Goal: Task Accomplishment & Management: Complete application form

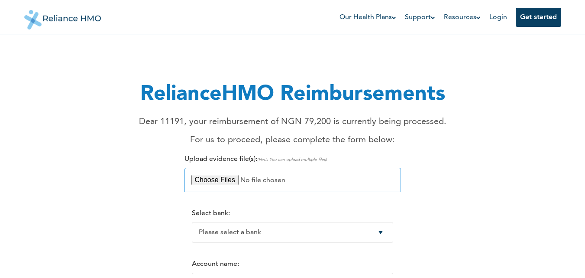
click at [223, 180] on input "file" at bounding box center [293, 180] width 217 height 24
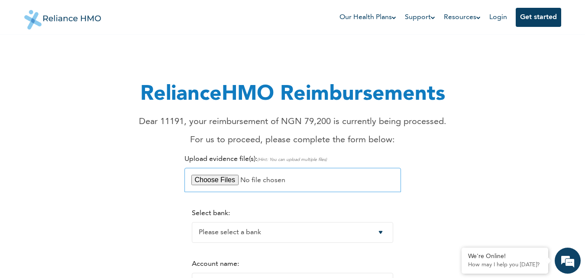
type input "C:\fakepath\20250825143959585_page-0001 (1).jpg"
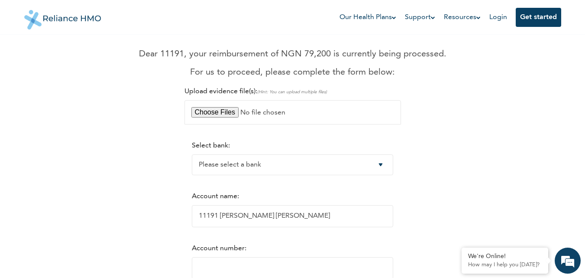
scroll to position [69, 0]
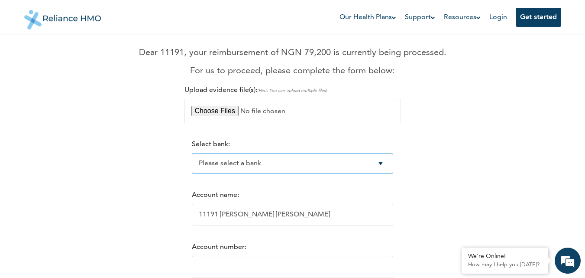
click at [260, 162] on select "Please select a bank Access Bank Plc. Citibank Nigeria Limited Access Bank (Dia…" at bounding box center [292, 163] width 201 height 21
select select "19"
click at [192, 153] on select "Please select a bank Access Bank Plc. Citibank Nigeria Limited Access Bank (Dia…" at bounding box center [292, 163] width 201 height 21
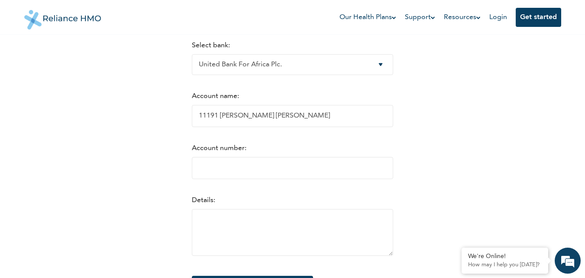
scroll to position [173, 0]
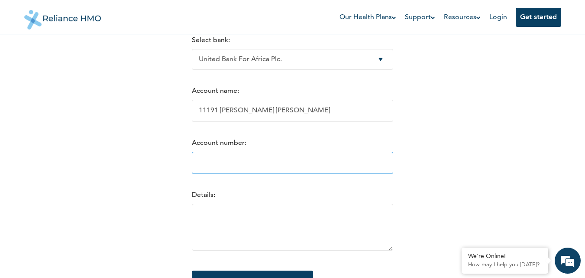
click at [271, 167] on input "Account number:" at bounding box center [292, 163] width 201 height 22
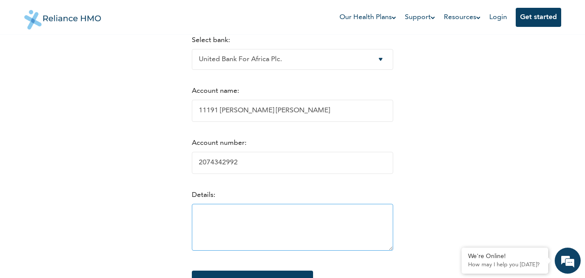
type input "2074342992"
click at [315, 226] on textarea at bounding box center [292, 227] width 201 height 47
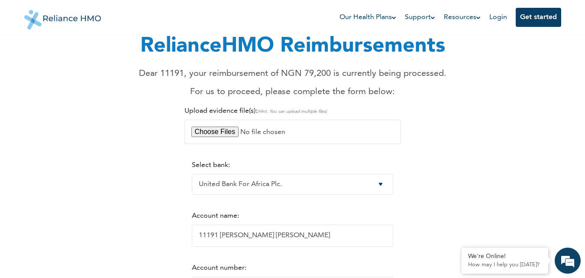
scroll to position [0, 0]
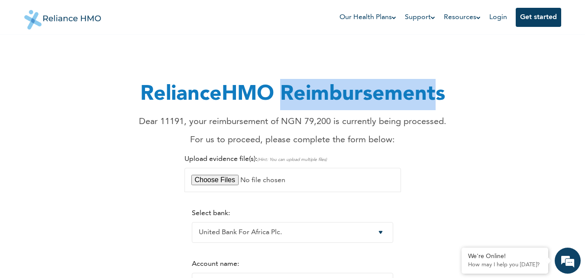
drag, startPoint x: 282, startPoint y: 91, endPoint x: 432, endPoint y: 96, distance: 150.4
click at [432, 96] on h1 "RelianceHMO Reimbursements" at bounding box center [293, 94] width 308 height 31
copy h1 "Reimbursement"
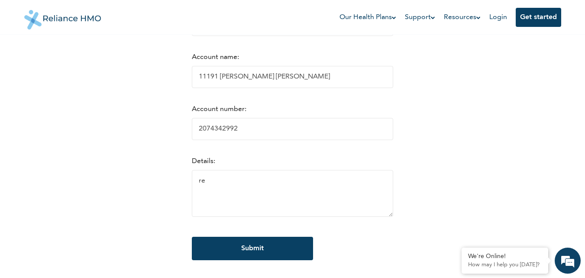
scroll to position [230, 0]
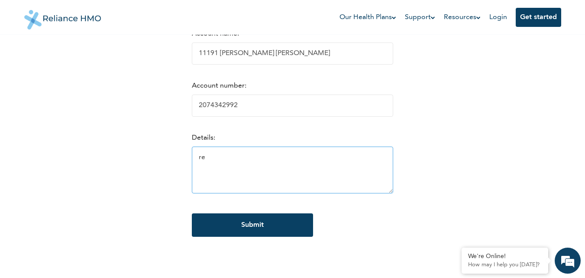
click at [261, 156] on textarea "re" at bounding box center [292, 169] width 201 height 47
type textarea "r"
paste textarea "Reimbursement"
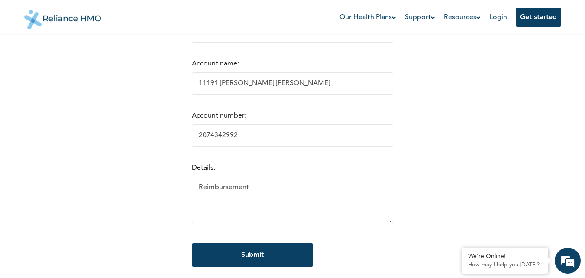
scroll to position [282, 0]
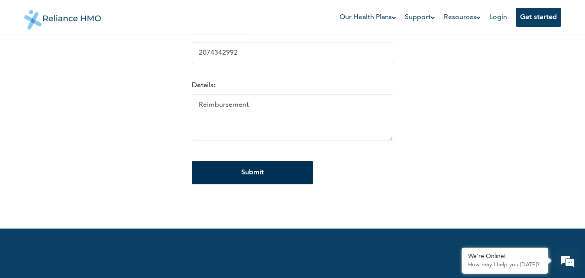
type textarea "Reimbursement"
click at [240, 171] on input "Submit" at bounding box center [252, 172] width 121 height 23
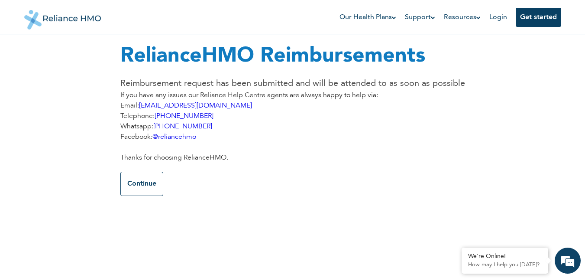
scroll to position [0, 0]
